Goal: Transaction & Acquisition: Subscribe to service/newsletter

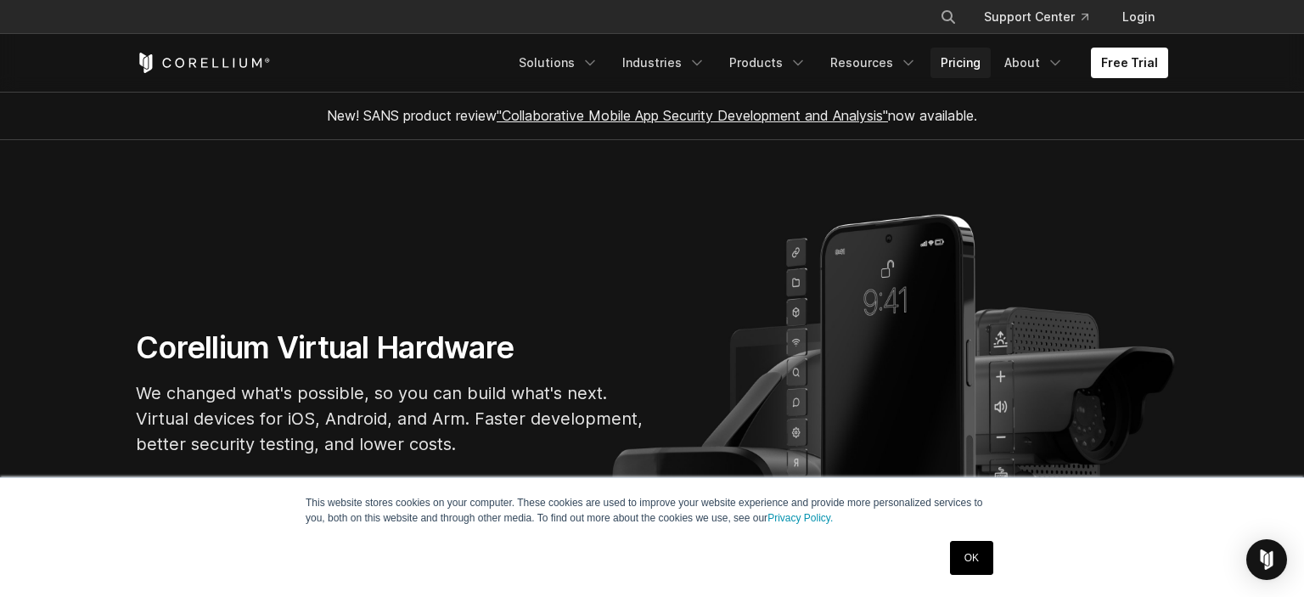
click at [976, 53] on link "Pricing" at bounding box center [960, 63] width 60 height 31
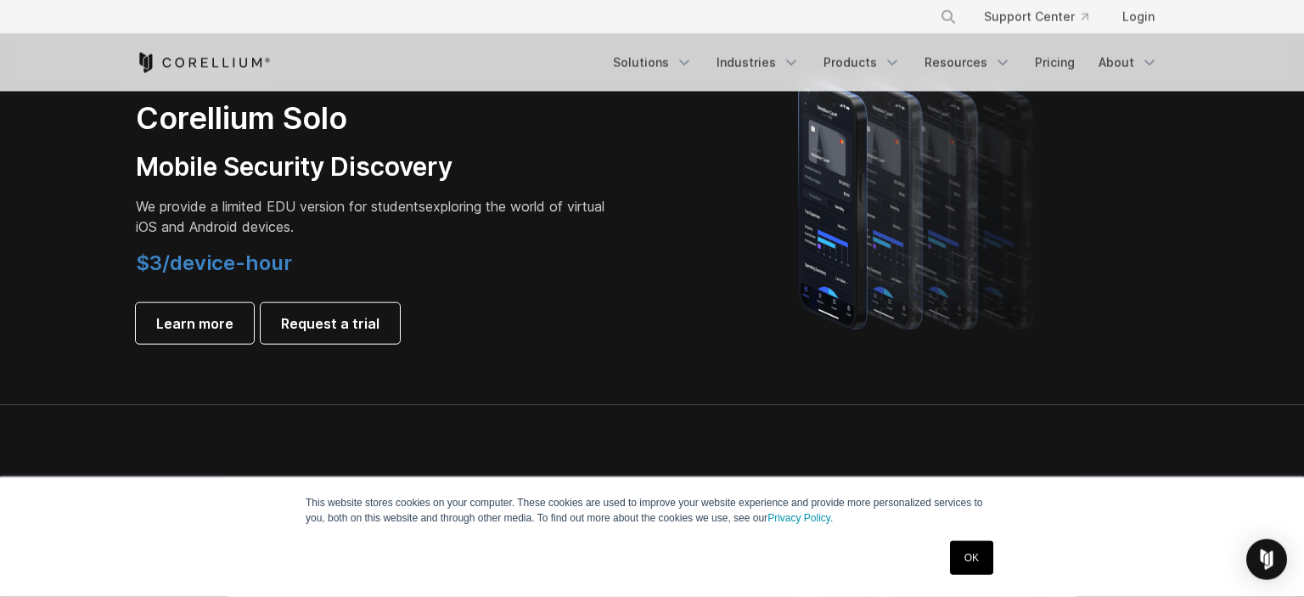
scroll to position [1254, 0]
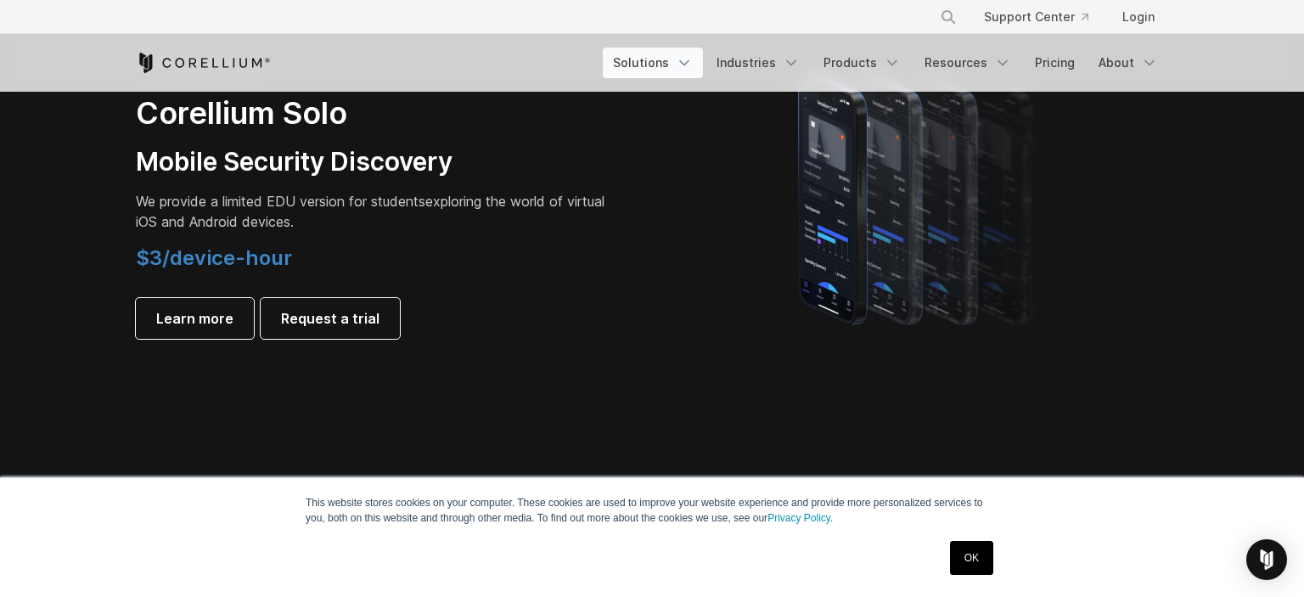
click at [674, 64] on link "Solutions" at bounding box center [653, 63] width 100 height 31
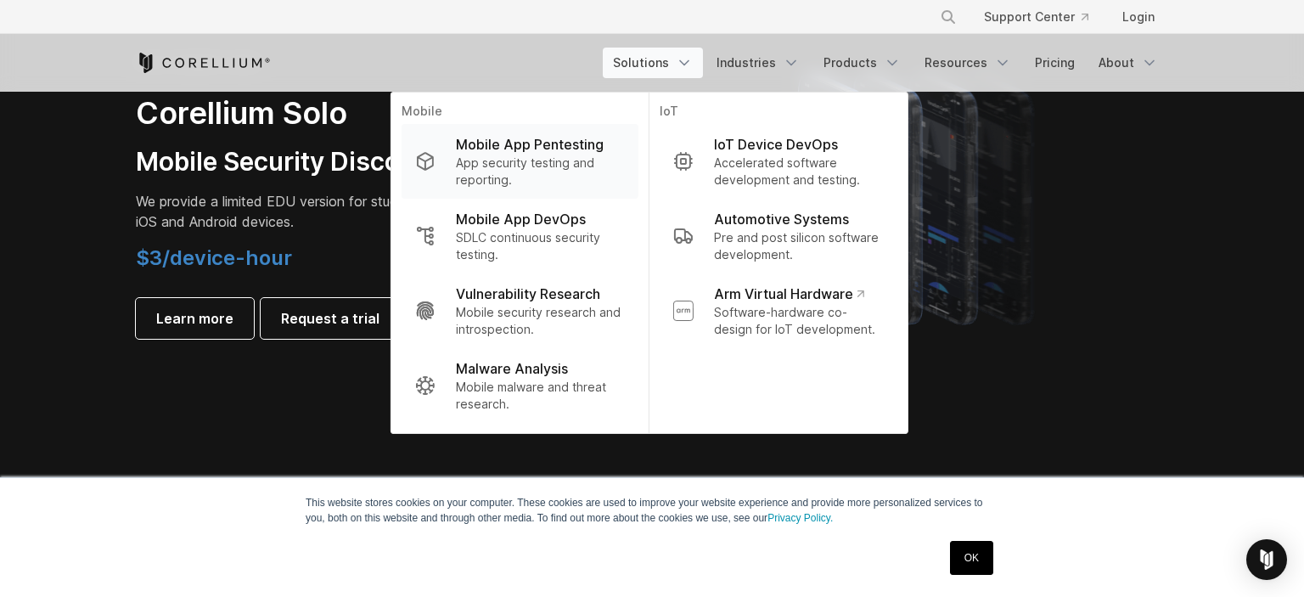
click at [549, 143] on p "Mobile App Pentesting" at bounding box center [530, 144] width 148 height 20
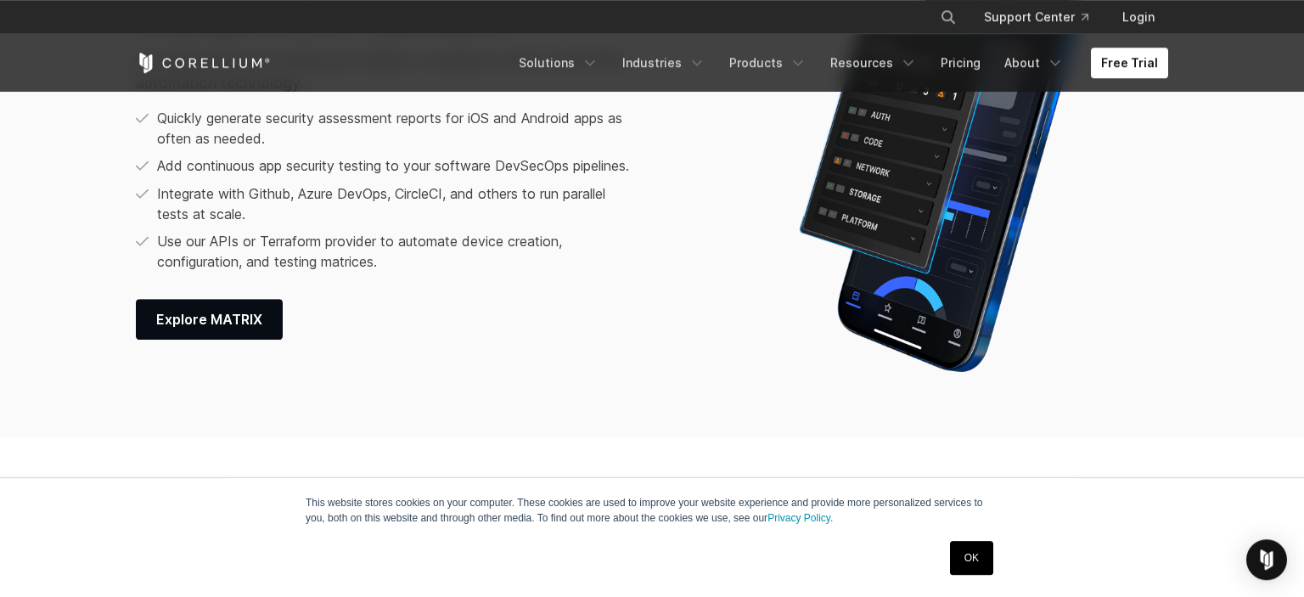
scroll to position [2509, 0]
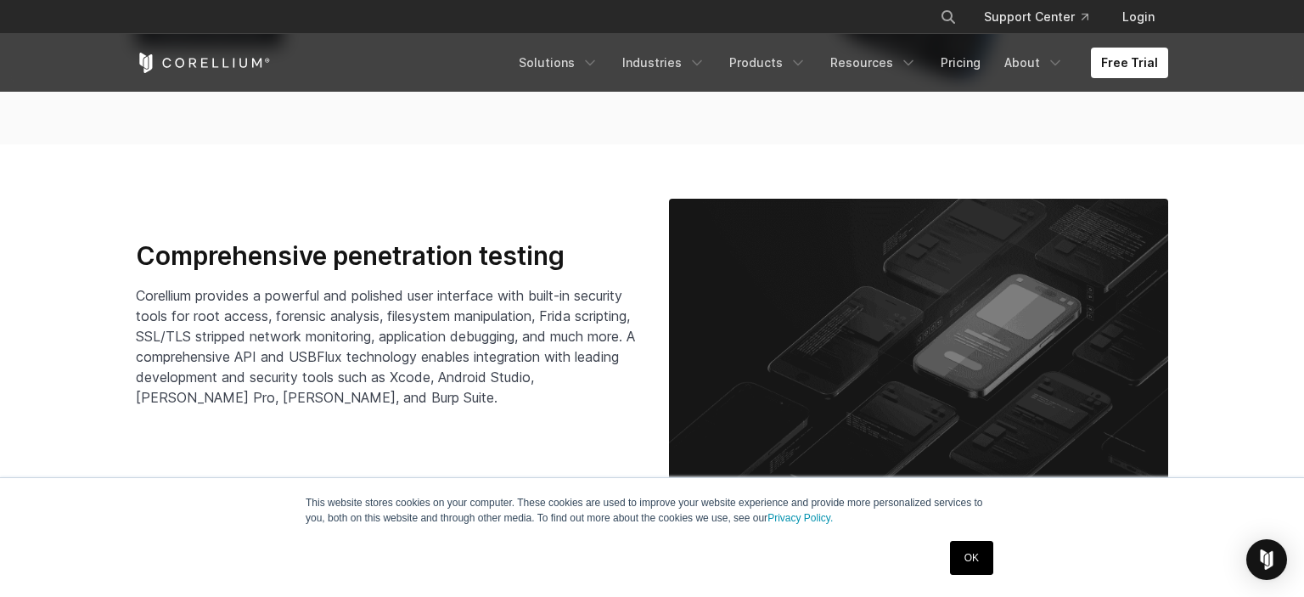
click at [978, 572] on link "OK" at bounding box center [971, 558] width 43 height 34
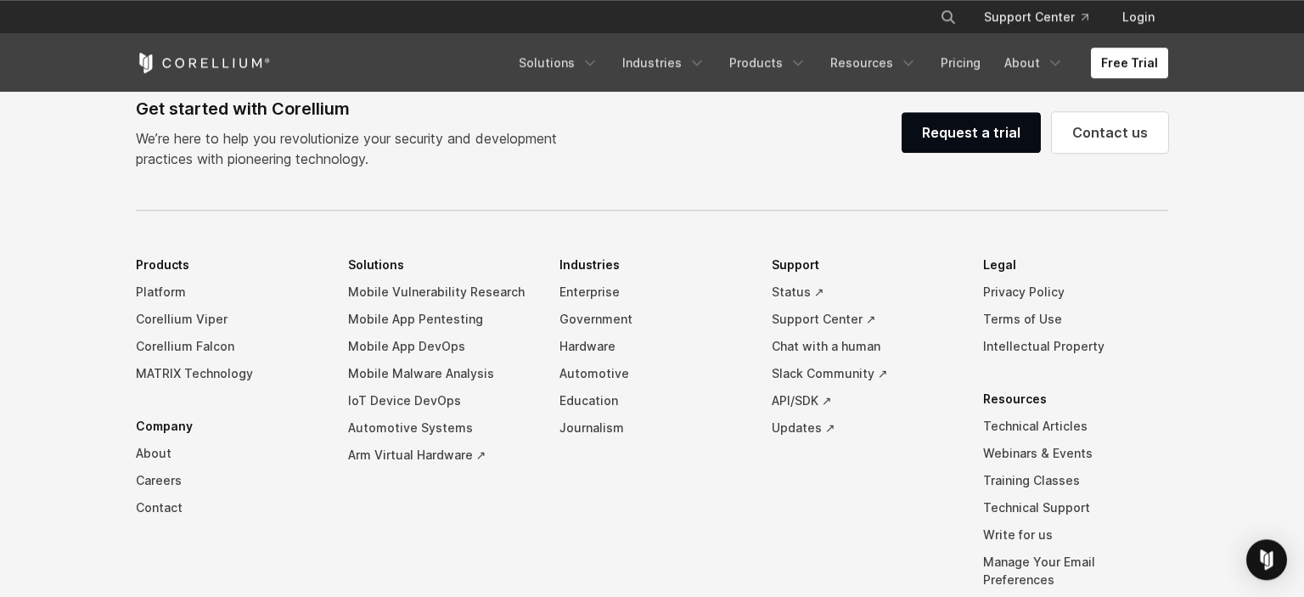
scroll to position [5287, 0]
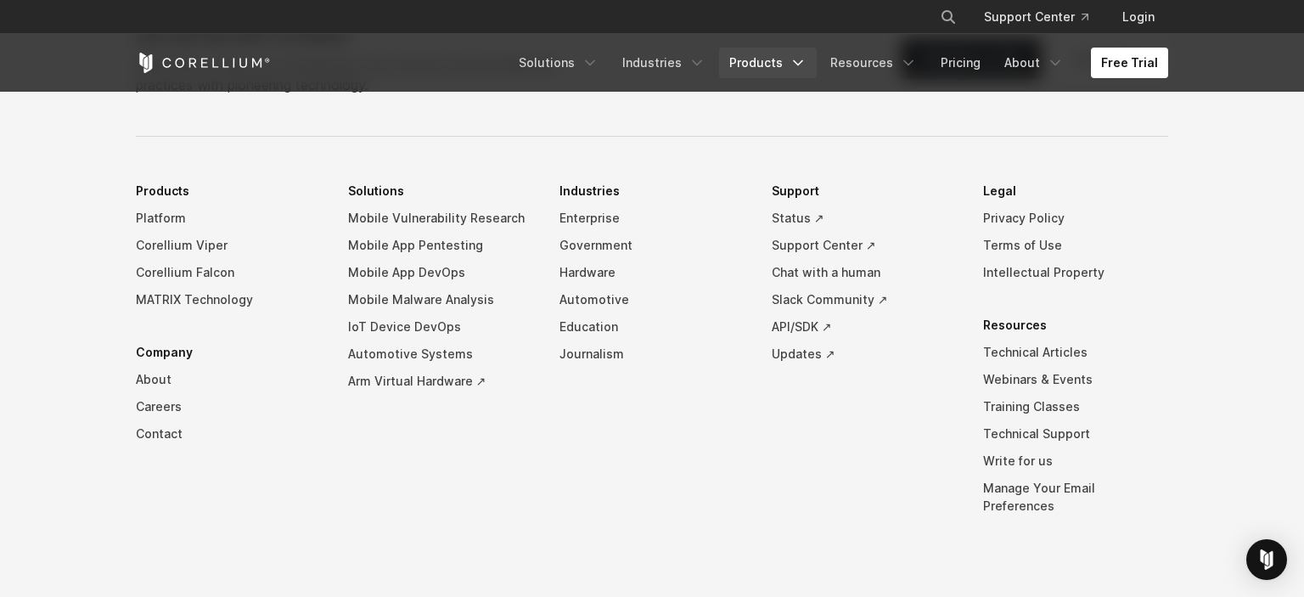
click at [806, 69] on icon "Navigation Menu" at bounding box center [797, 62] width 17 height 17
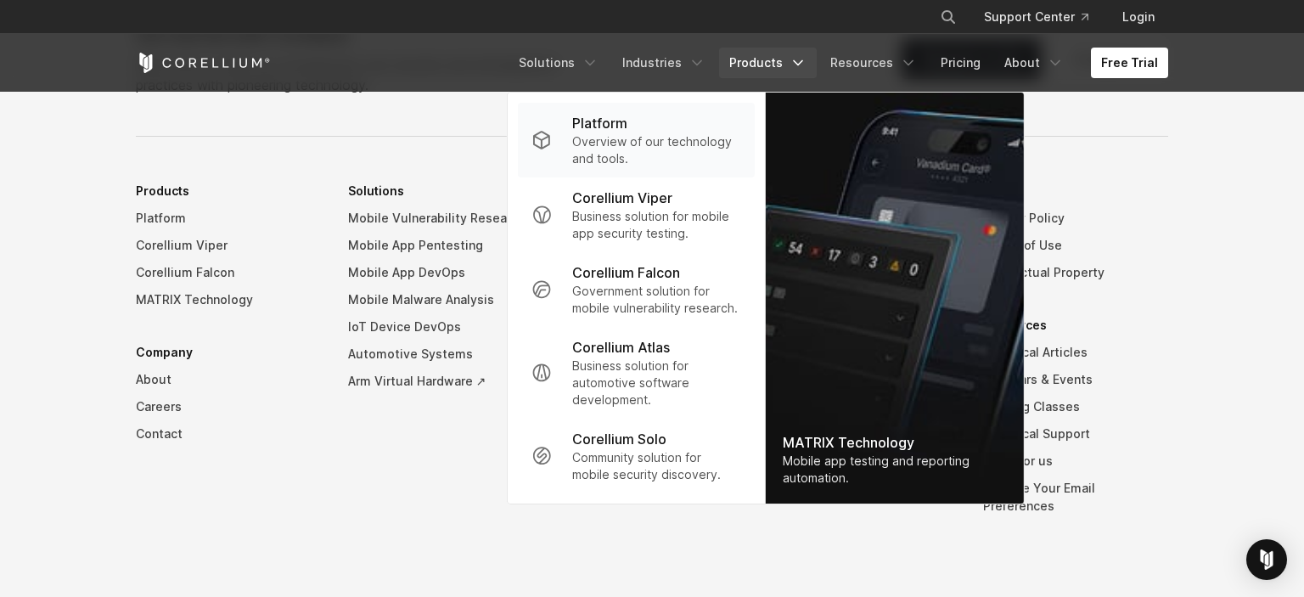
click at [664, 138] on p "Overview of our technology and tools." at bounding box center [656, 150] width 169 height 34
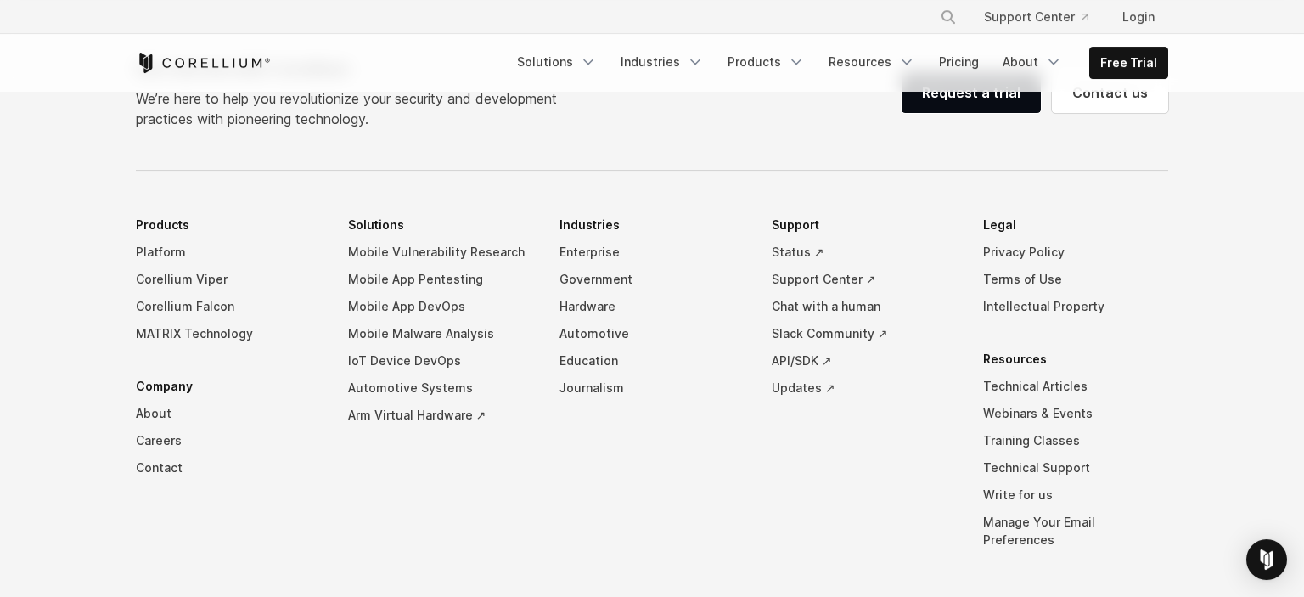
scroll to position [7618, 0]
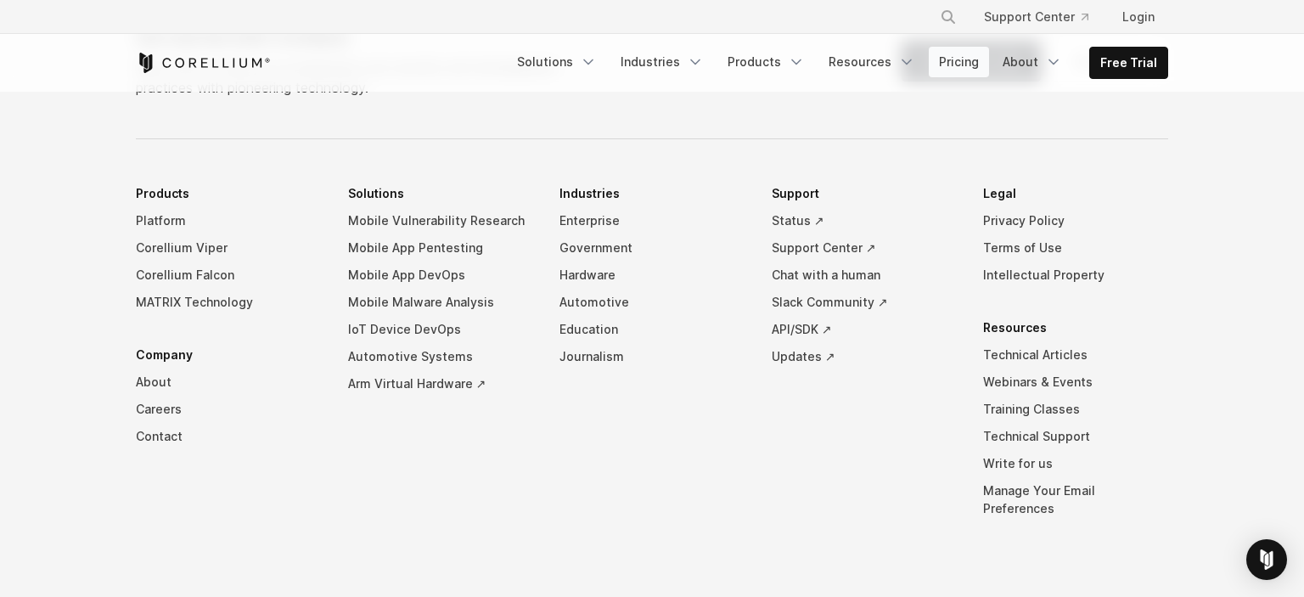
click at [970, 58] on link "Pricing" at bounding box center [958, 62] width 60 height 31
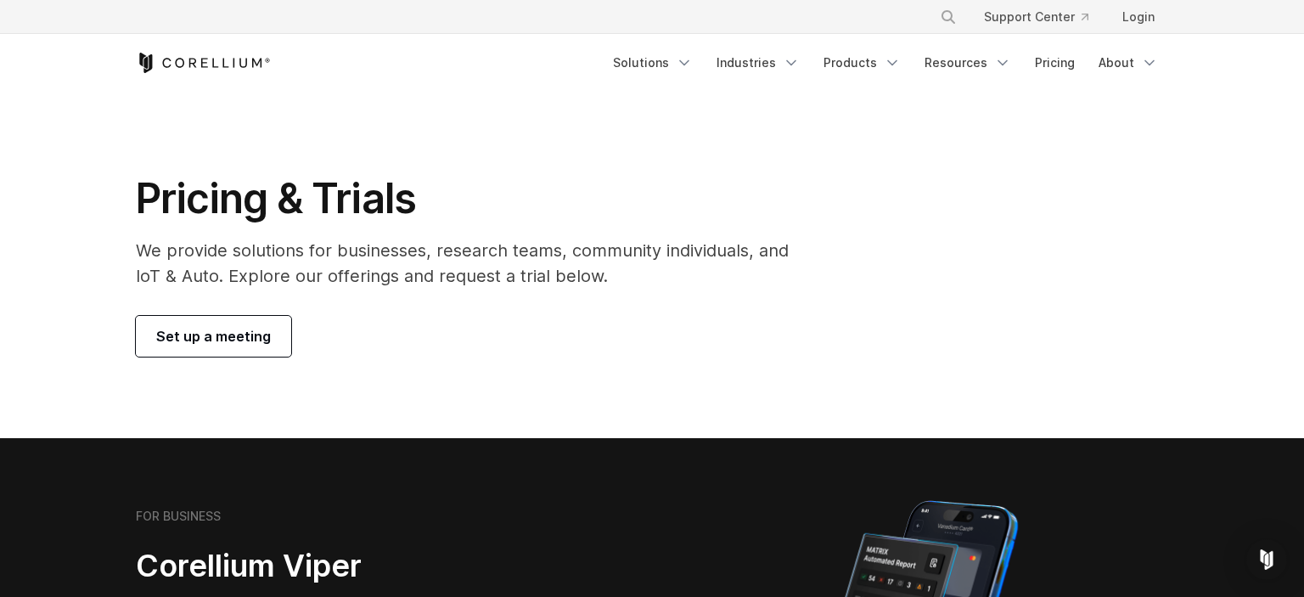
click at [163, 46] on div "Free Trial Solutions" at bounding box center [652, 63] width 1032 height 58
click at [168, 53] on icon "Corellium Home" at bounding box center [203, 63] width 135 height 20
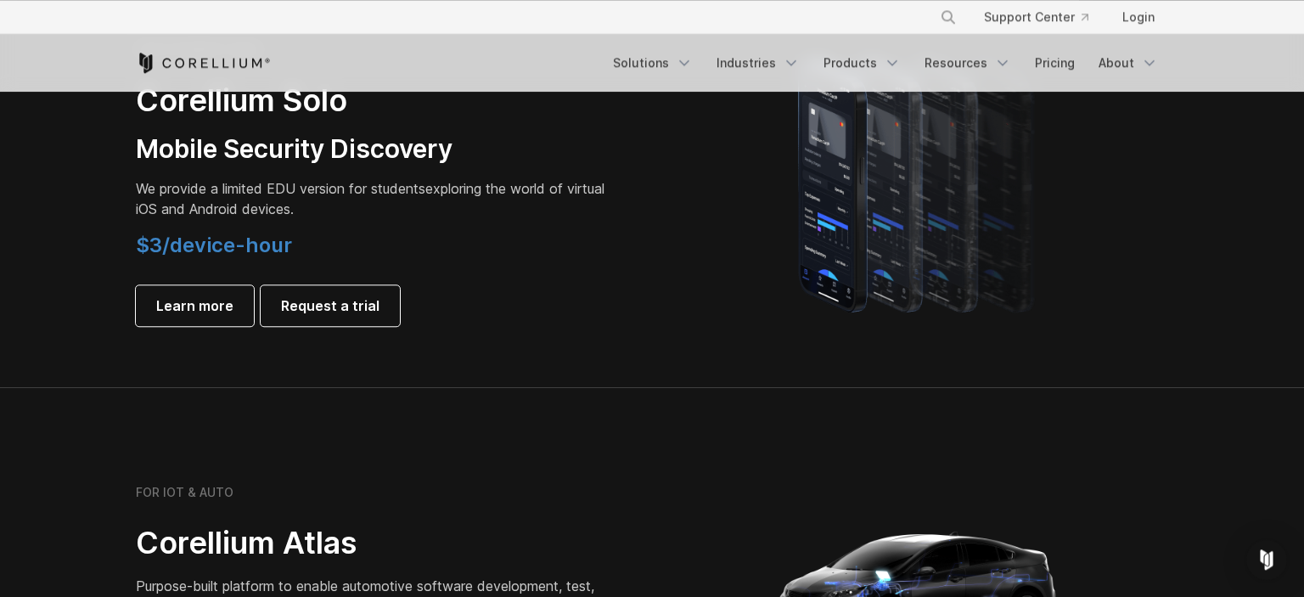
scroll to position [1344, 0]
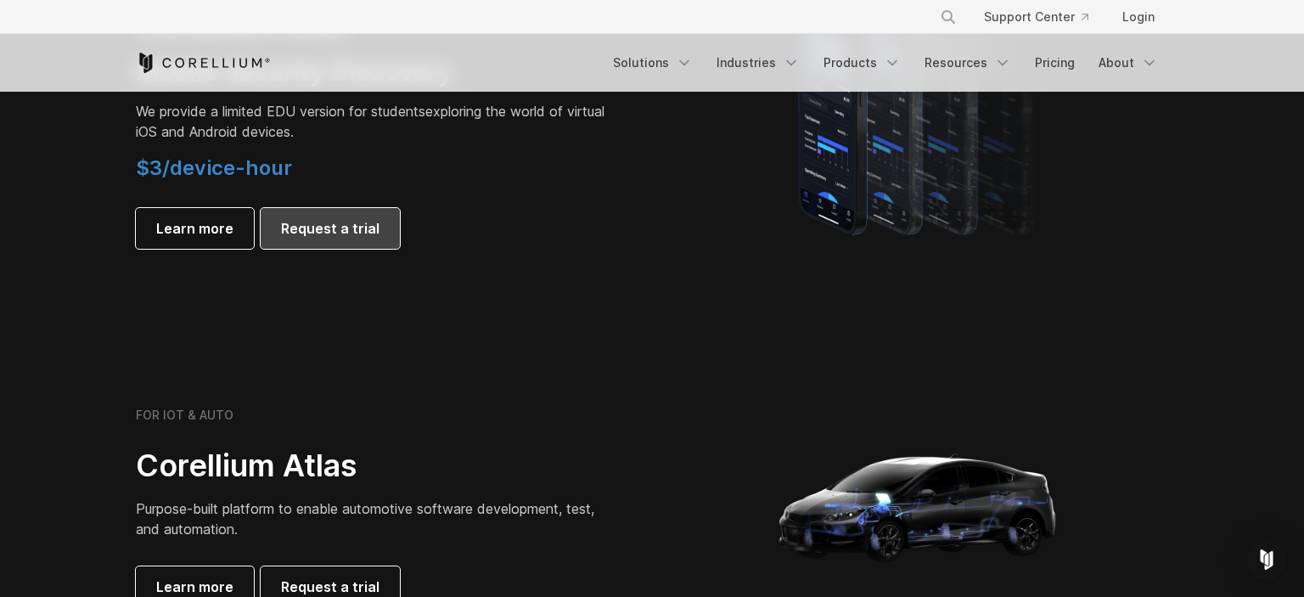
click at [285, 233] on span "Request a trial" at bounding box center [330, 228] width 98 height 20
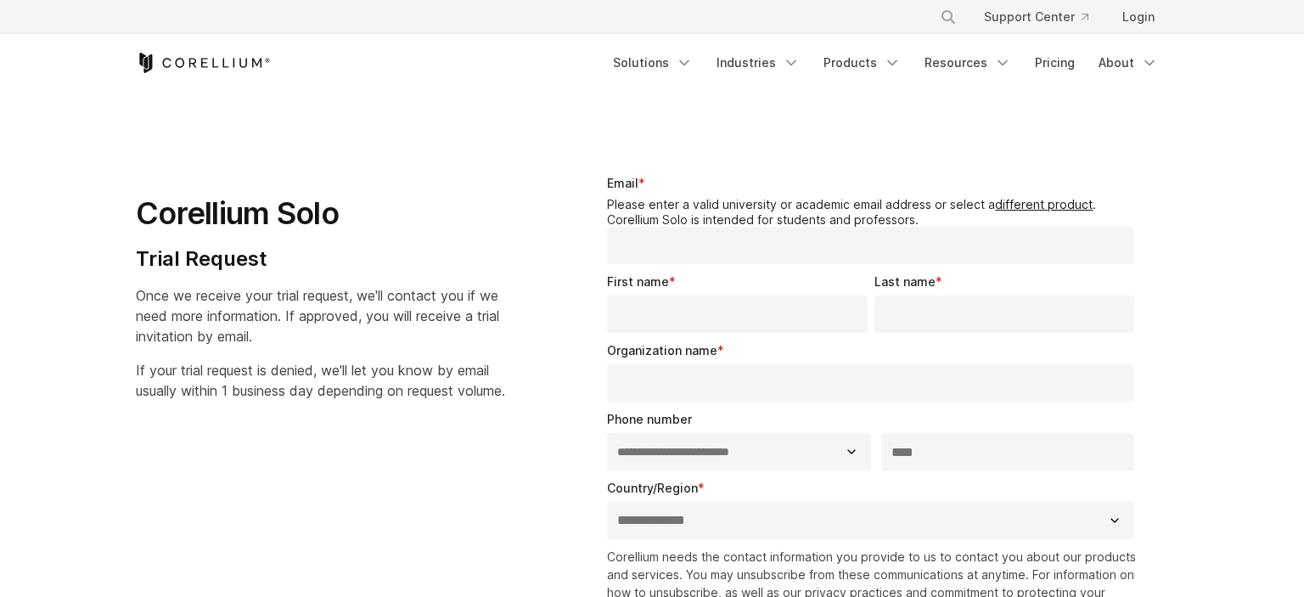
select select "**"
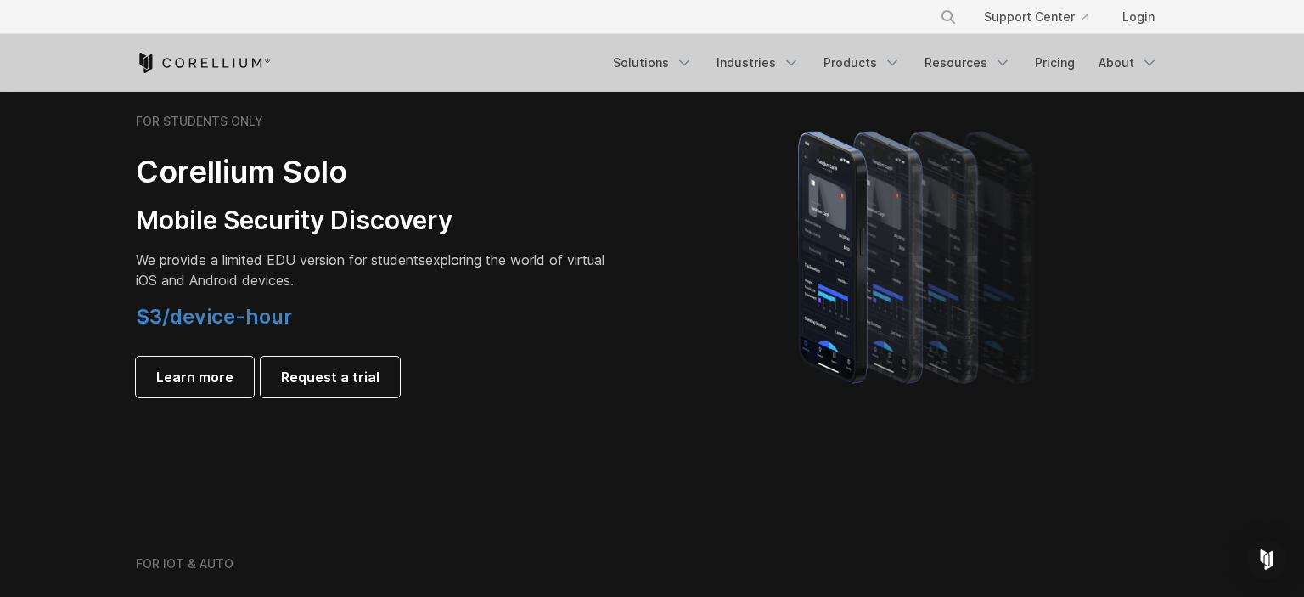
scroll to position [1164, 0]
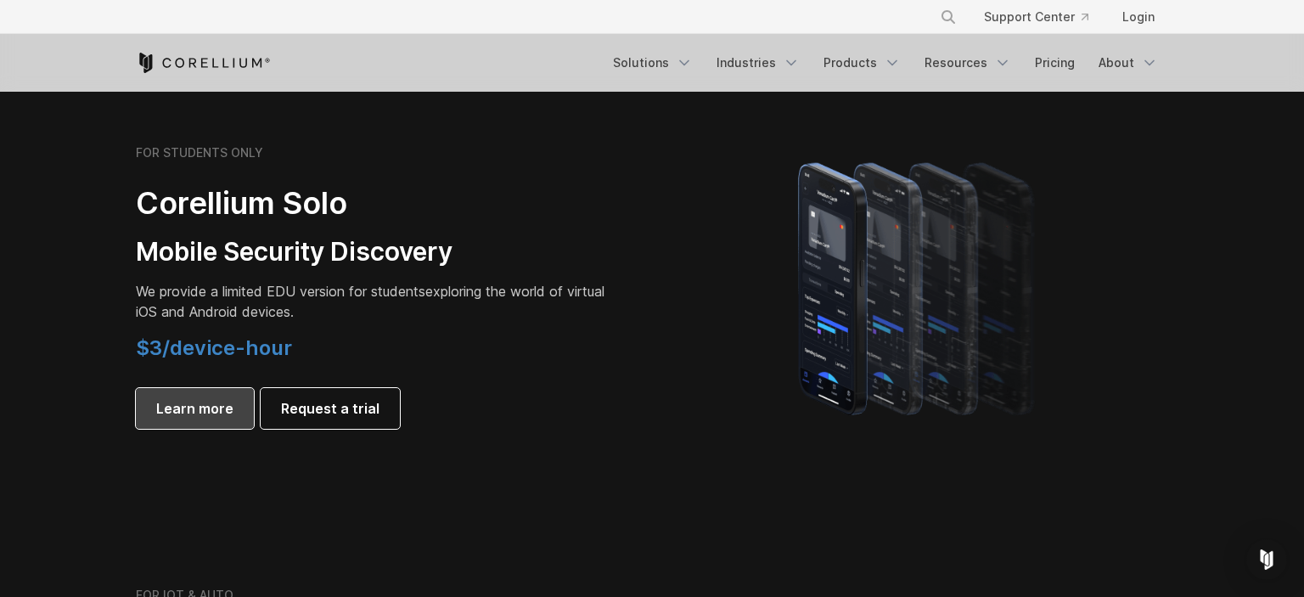
click at [196, 421] on link "Learn more" at bounding box center [195, 408] width 118 height 41
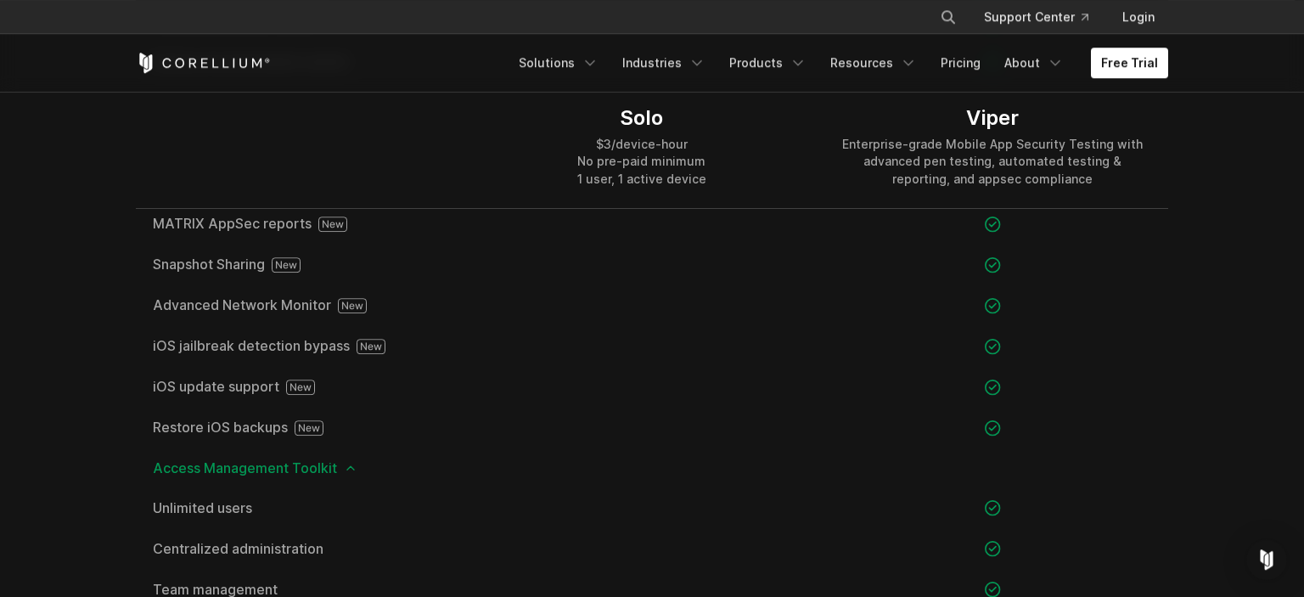
scroll to position [1972, 0]
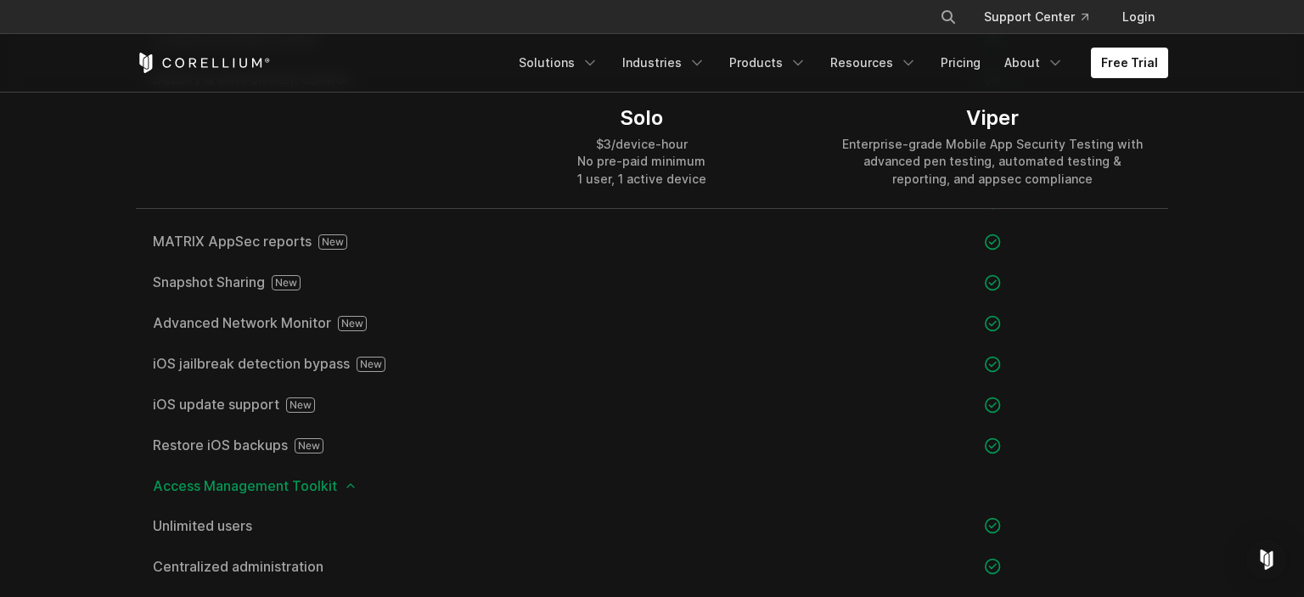
click at [351, 480] on icon at bounding box center [351, 486] width 14 height 14
click at [348, 493] on div "Access Management Toolkit" at bounding box center [652, 485] width 1032 height 39
click at [346, 487] on icon at bounding box center [351, 486] width 14 height 14
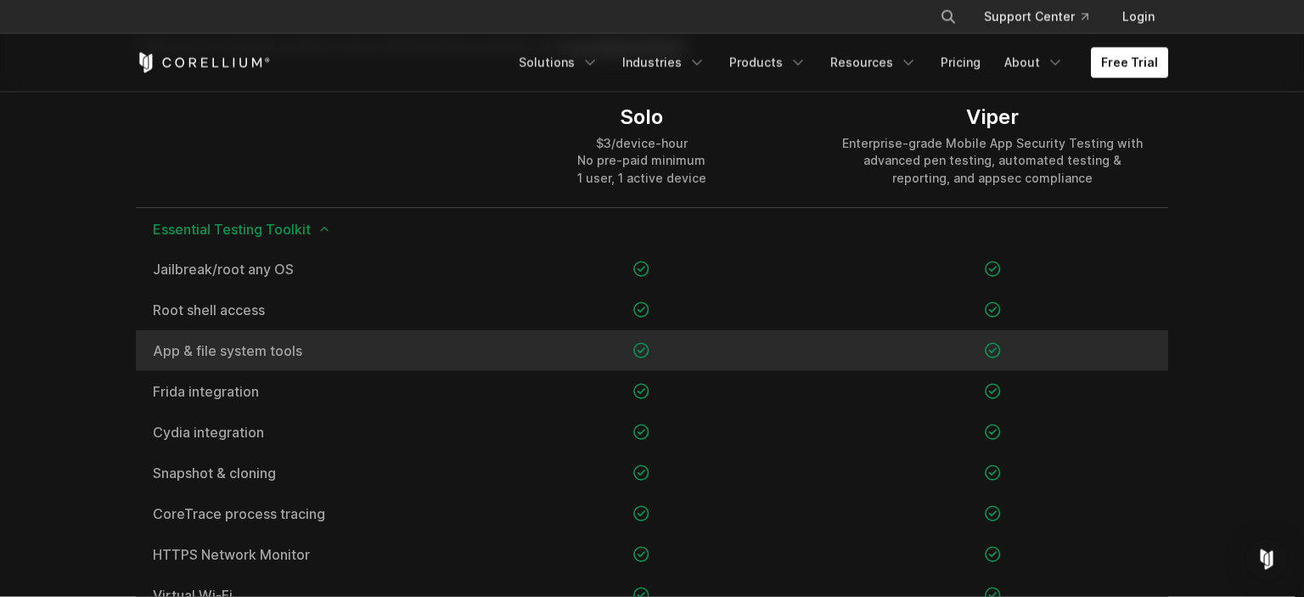
scroll to position [1254, 0]
